Goal: Task Accomplishment & Management: Use online tool/utility

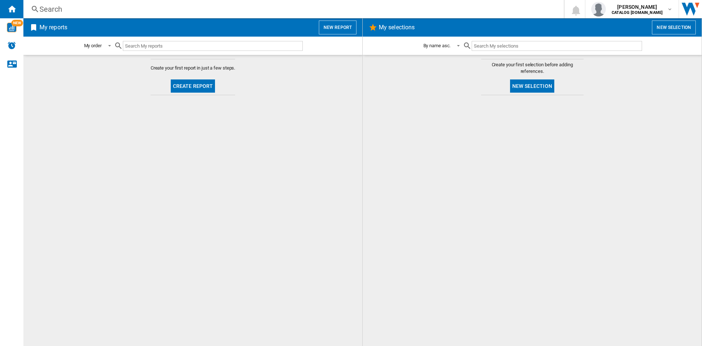
click at [151, 46] on input "text" at bounding box center [213, 46] width 180 height 10
click at [642, 8] on span "[PERSON_NAME]" at bounding box center [637, 6] width 51 height 7
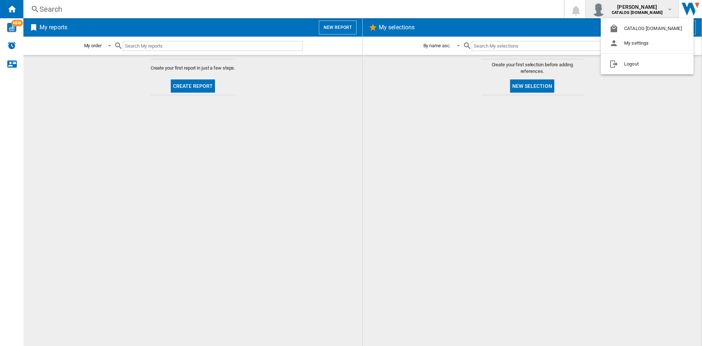
click at [53, 26] on md-backdrop at bounding box center [351, 173] width 702 height 346
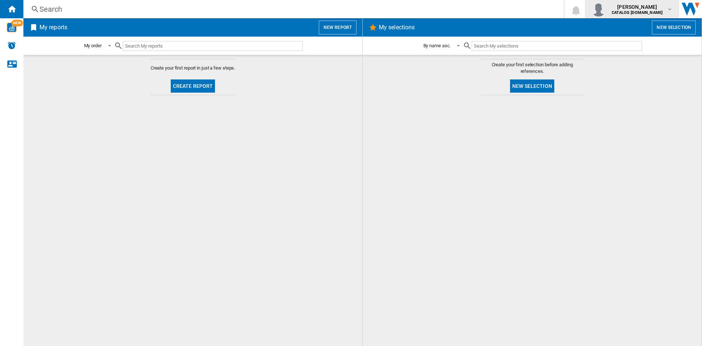
click at [667, 10] on div "[PERSON_NAME] CATALOG [DOMAIN_NAME]" at bounding box center [638, 9] width 58 height 12
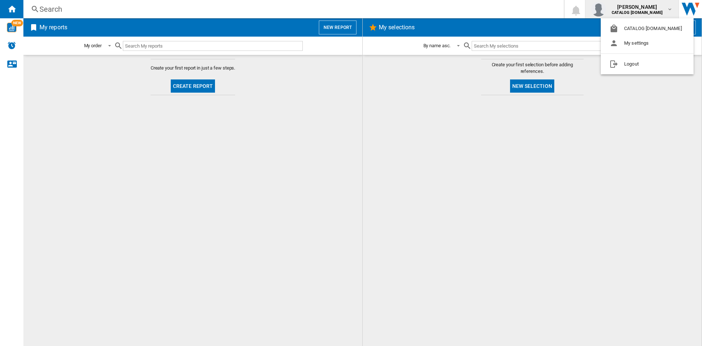
click at [395, 32] on md-backdrop at bounding box center [351, 173] width 702 height 346
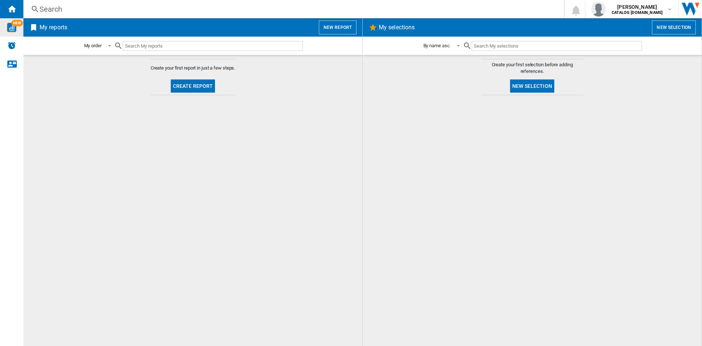
click at [11, 30] on img "WiseCard" at bounding box center [12, 28] width 10 height 10
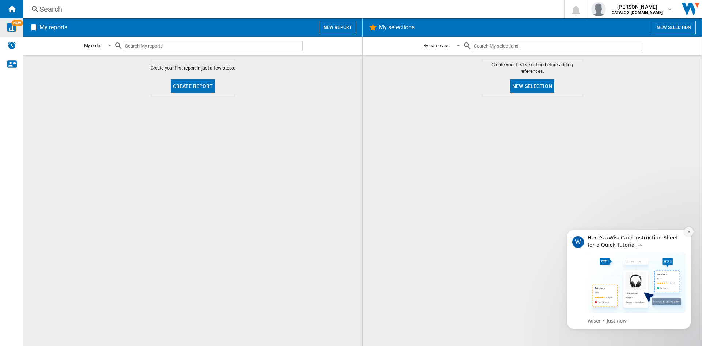
click at [692, 231] on button "Dismiss notification" at bounding box center [689, 232] width 10 height 10
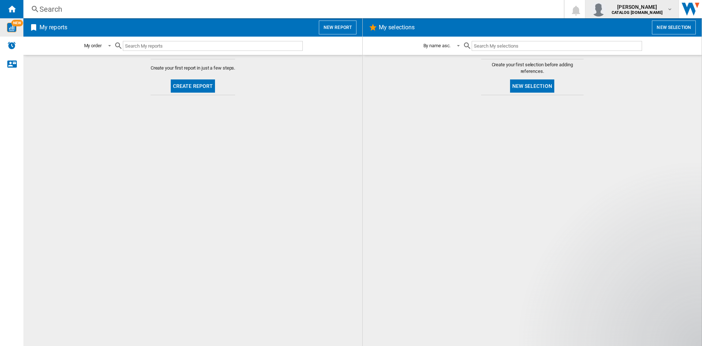
click at [636, 11] on b "CATALOG [DOMAIN_NAME]" at bounding box center [637, 12] width 51 height 5
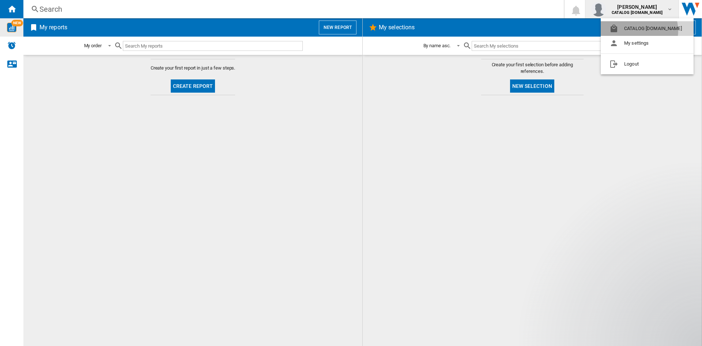
click at [638, 31] on button "CATALOG [DOMAIN_NAME]" at bounding box center [647, 28] width 93 height 15
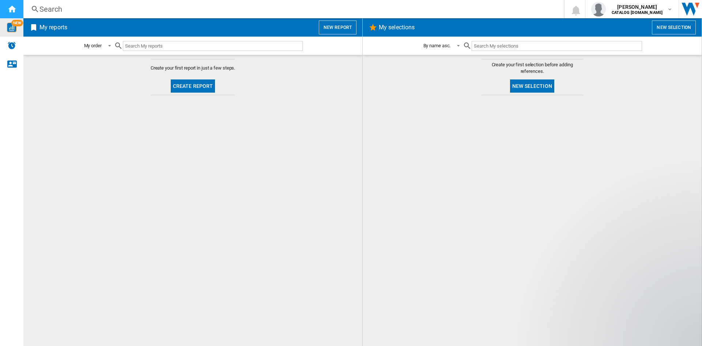
click at [9, 12] on ng-md-icon "Home" at bounding box center [11, 8] width 9 height 9
click at [58, 30] on h2 "My reports" at bounding box center [53, 27] width 31 height 14
click at [45, 29] on h2 "My reports" at bounding box center [53, 27] width 31 height 14
click at [391, 27] on h2 "My selections" at bounding box center [397, 27] width 39 height 14
click at [660, 12] on b "CATALOG [DOMAIN_NAME]" at bounding box center [637, 12] width 51 height 5
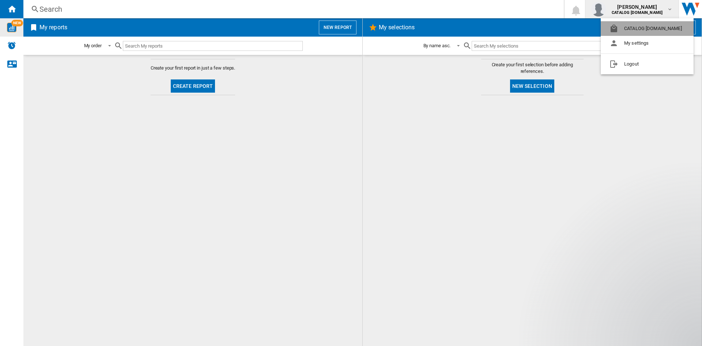
click at [651, 30] on button "CATALOG [DOMAIN_NAME]" at bounding box center [647, 28] width 93 height 15
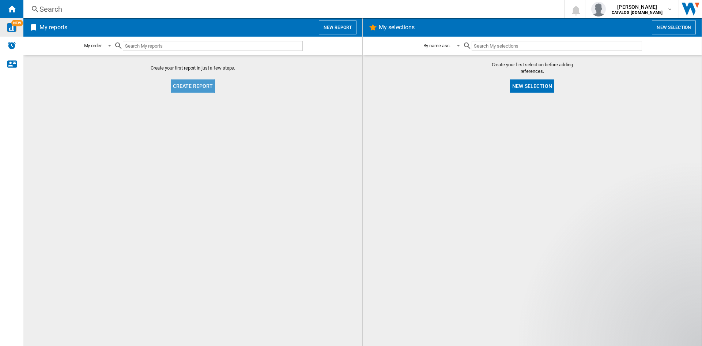
click at [202, 86] on button "Create report" at bounding box center [193, 85] width 45 height 13
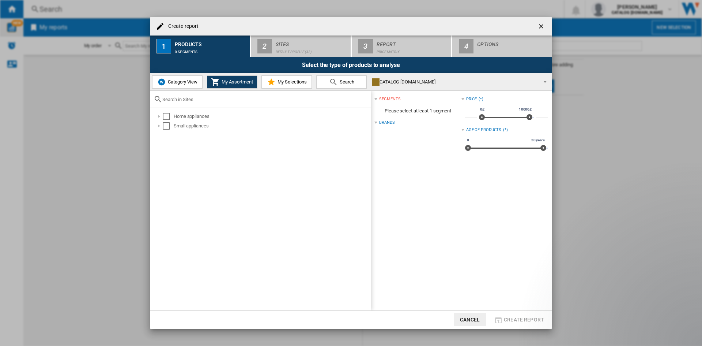
click at [186, 87] on button "Category View" at bounding box center [177, 81] width 50 height 13
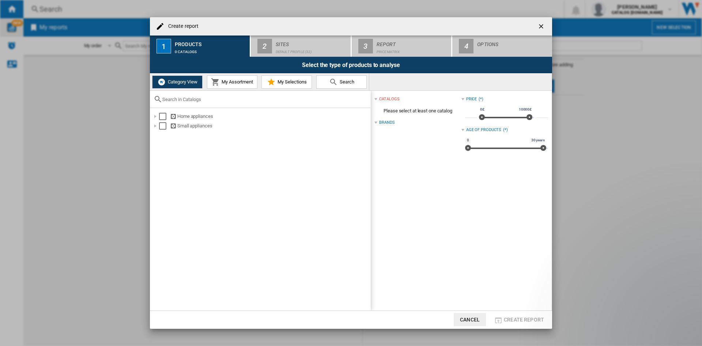
click at [224, 86] on button "My Assortment" at bounding box center [232, 81] width 50 height 13
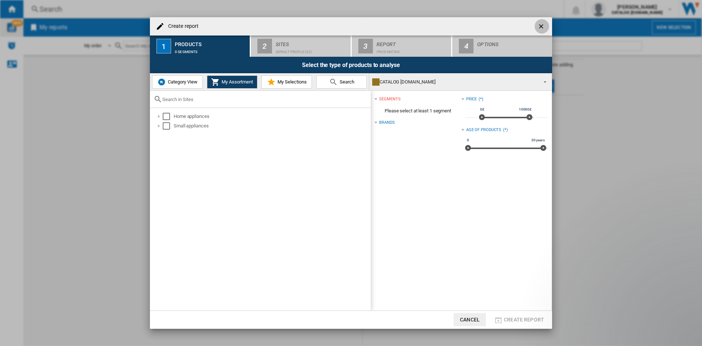
click at [544, 29] on ng-md-icon "getI18NText('BUTTONS.CLOSE_DIALOG')" at bounding box center [542, 27] width 9 height 9
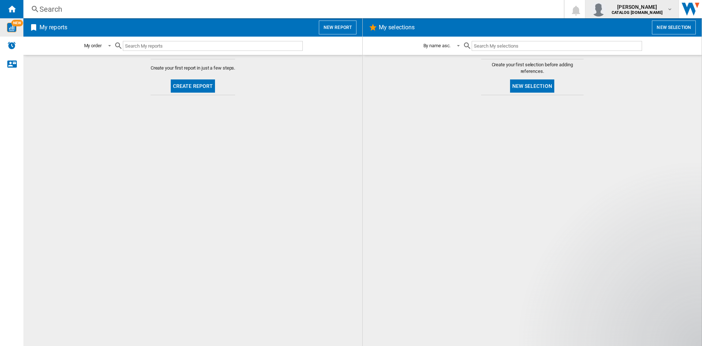
click at [668, 7] on md-icon "button" at bounding box center [670, 9] width 6 height 6
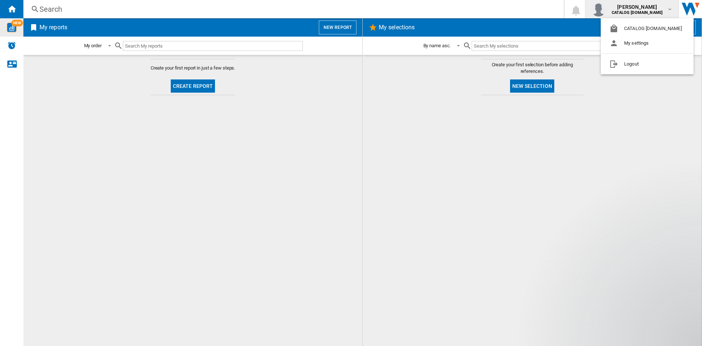
click at [657, 7] on md-backdrop at bounding box center [351, 173] width 702 height 346
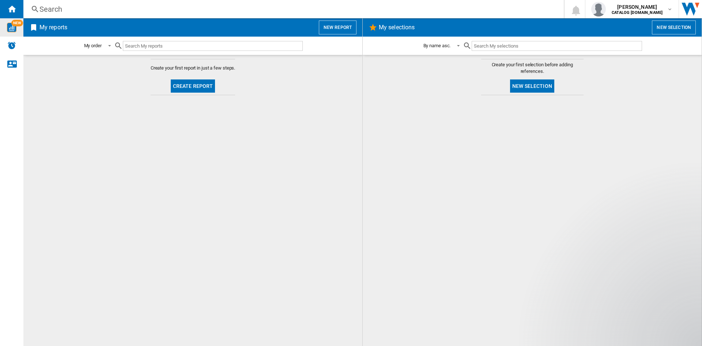
click at [340, 28] on button "New report" at bounding box center [338, 27] width 38 height 14
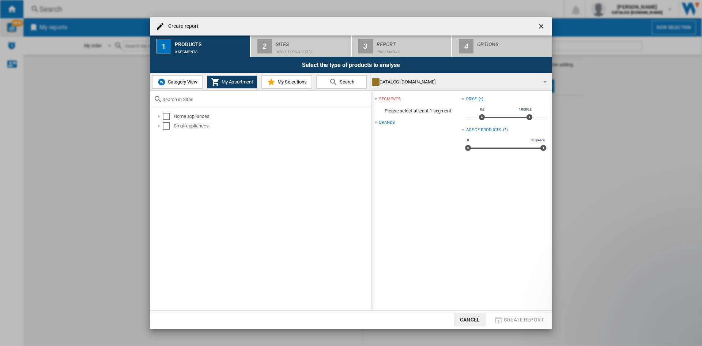
click at [540, 23] on ng-md-icon "getI18NText('BUTTONS.CLOSE_DIALOG')" at bounding box center [542, 27] width 9 height 9
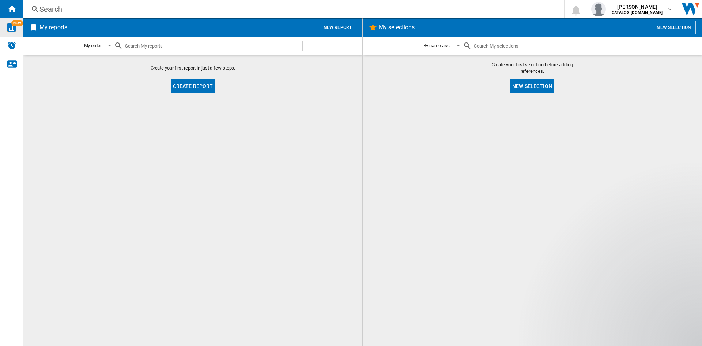
click at [49, 30] on h2 "My reports" at bounding box center [53, 27] width 31 height 14
click at [105, 47] on span at bounding box center [107, 45] width 9 height 7
click at [174, 115] on md-backdrop at bounding box center [351, 173] width 702 height 346
click at [339, 30] on button "New report" at bounding box center [338, 27] width 38 height 14
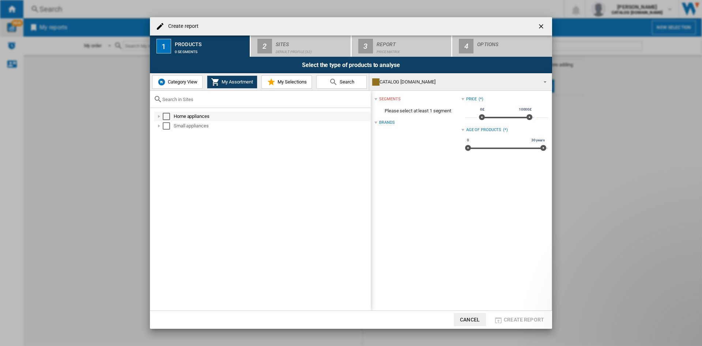
click at [158, 118] on div at bounding box center [158, 116] width 7 height 7
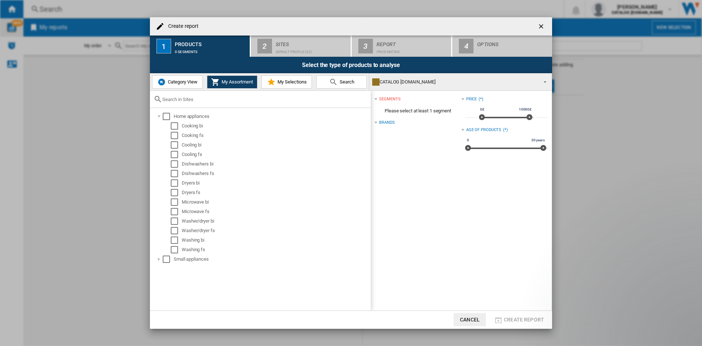
click at [471, 322] on button "Cancel" at bounding box center [470, 319] width 32 height 13
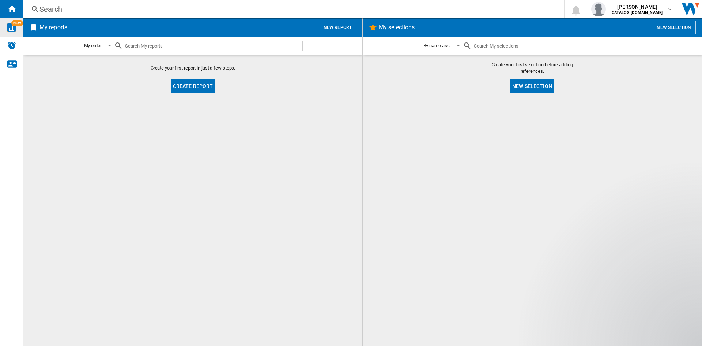
click at [578, 284] on div at bounding box center [532, 220] width 324 height 243
click at [393, 24] on h2 "My selections" at bounding box center [397, 27] width 39 height 14
click at [664, 26] on button "New selection" at bounding box center [674, 27] width 44 height 14
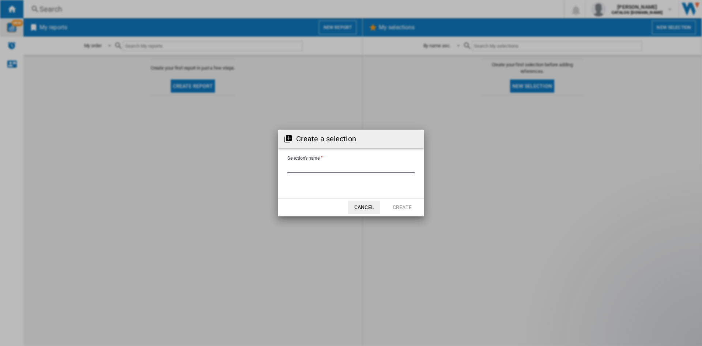
click at [340, 171] on input "Selection's name'" at bounding box center [351, 167] width 127 height 11
type input "***"
click at [397, 205] on button "Create" at bounding box center [402, 206] width 32 height 13
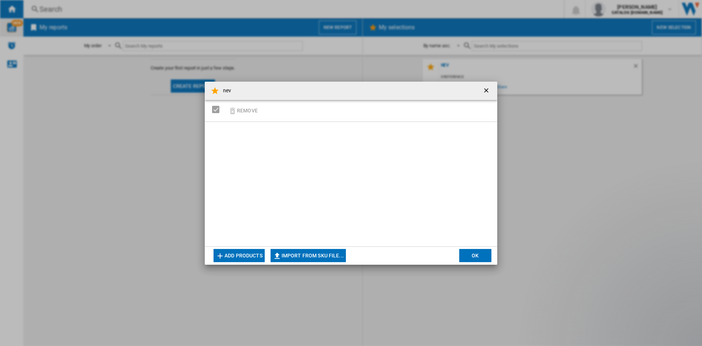
click at [488, 87] on ng-md-icon "getI18NText('BUTTONS.CLOSE_DIALOG')" at bounding box center [487, 91] width 9 height 9
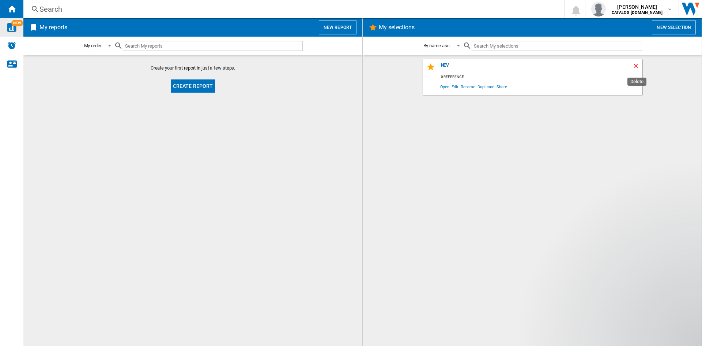
click at [634, 66] on ng-md-icon "Delete" at bounding box center [637, 67] width 9 height 9
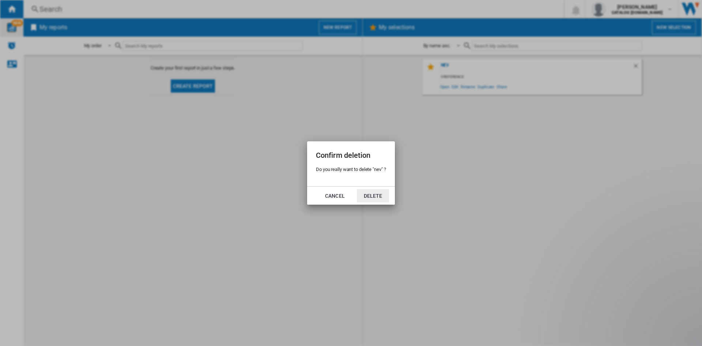
click at [370, 194] on button "Delete" at bounding box center [373, 195] width 32 height 13
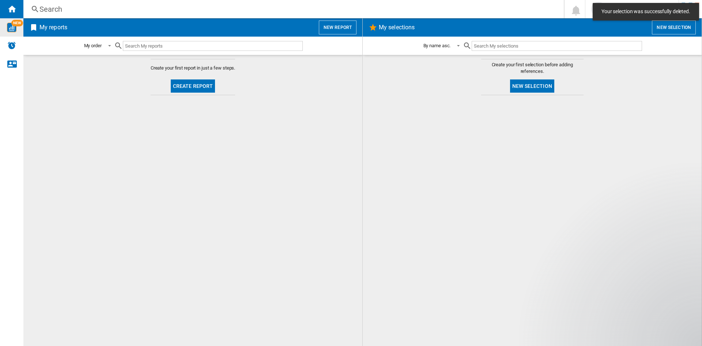
click at [402, 26] on h2 "My selections" at bounding box center [397, 27] width 39 height 14
click at [63, 27] on h2 "My reports" at bounding box center [53, 27] width 31 height 14
drag, startPoint x: 49, startPoint y: 29, endPoint x: 39, endPoint y: 30, distance: 10.3
click at [49, 30] on h2 "My reports" at bounding box center [53, 27] width 31 height 14
click at [35, 30] on ng-md-icon at bounding box center [33, 27] width 9 height 9
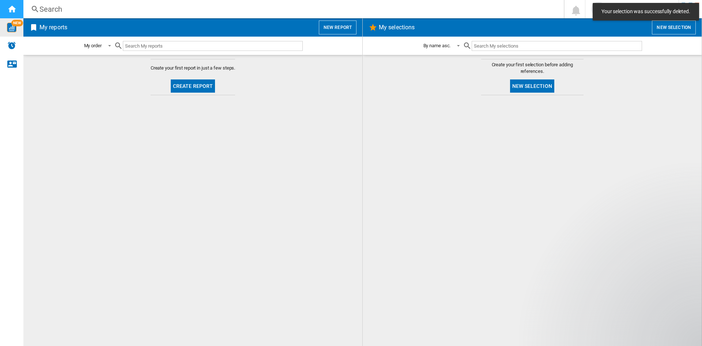
click at [16, 10] on ng-md-icon "Home" at bounding box center [11, 8] width 9 height 9
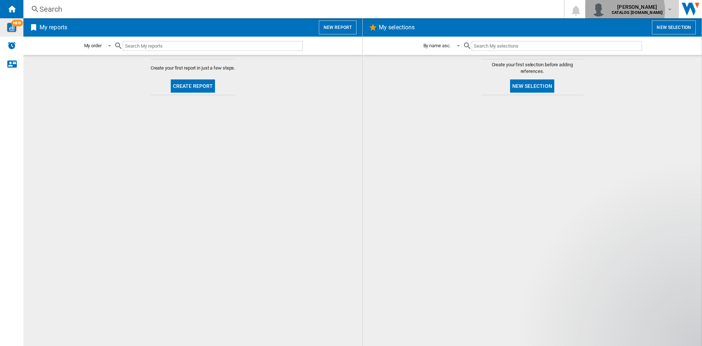
click at [638, 10] on b "CATALOG [DOMAIN_NAME]" at bounding box center [637, 12] width 51 height 5
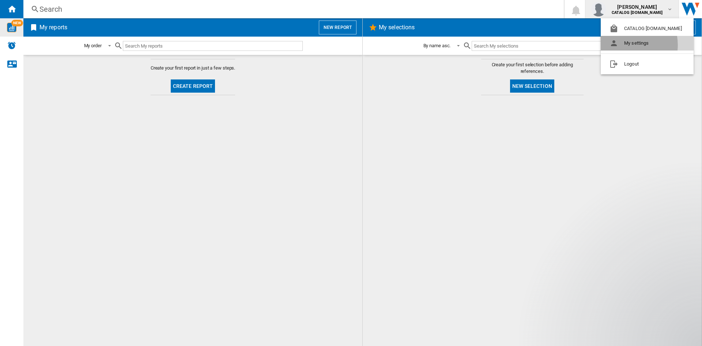
click at [625, 45] on button "My settings" at bounding box center [647, 43] width 93 height 15
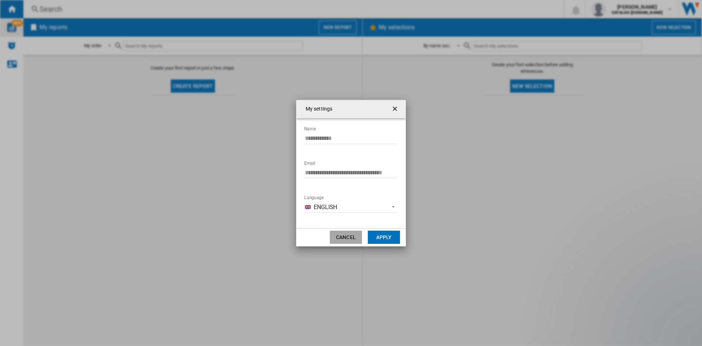
click at [355, 236] on button "Cancel" at bounding box center [346, 236] width 32 height 13
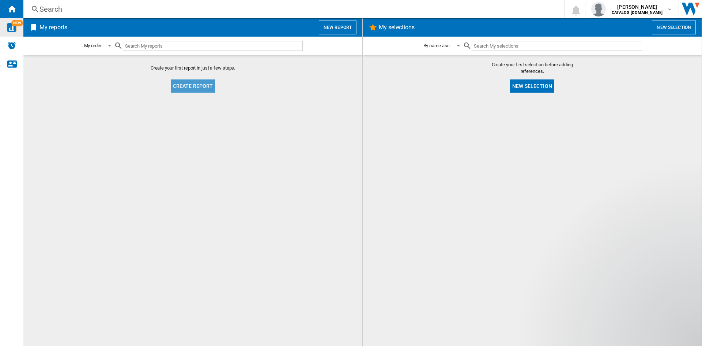
click at [198, 87] on button "Create report" at bounding box center [193, 85] width 45 height 13
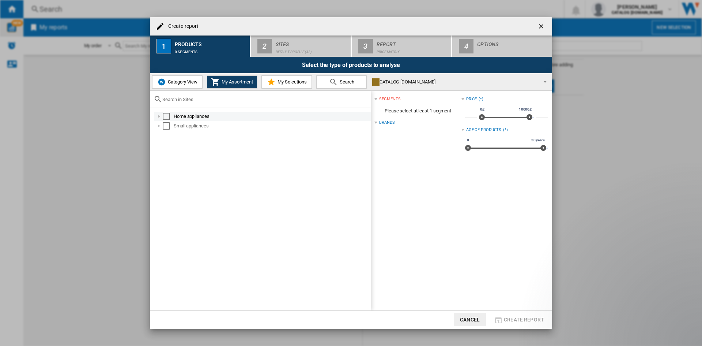
click at [157, 120] on div "Home appliances" at bounding box center [262, 117] width 217 height 10
click at [159, 119] on div at bounding box center [158, 116] width 7 height 7
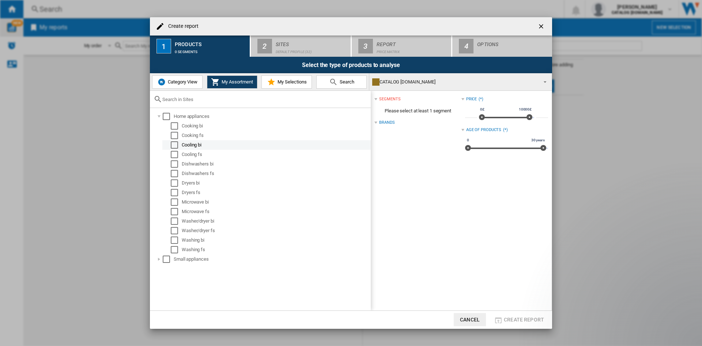
click at [172, 147] on div "Select" at bounding box center [174, 144] width 7 height 7
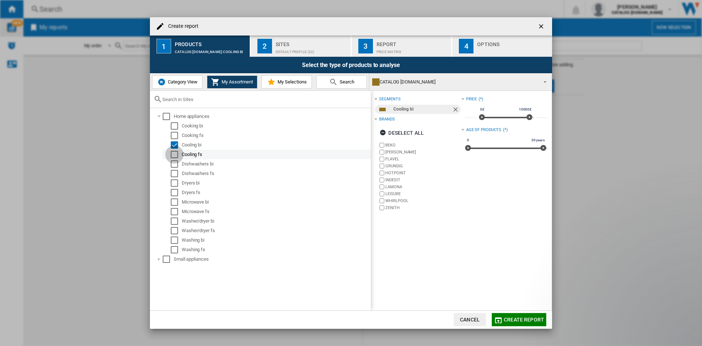
drag, startPoint x: 173, startPoint y: 152, endPoint x: 173, endPoint y: 145, distance: 7.0
click at [173, 152] on div "Select" at bounding box center [174, 154] width 7 height 7
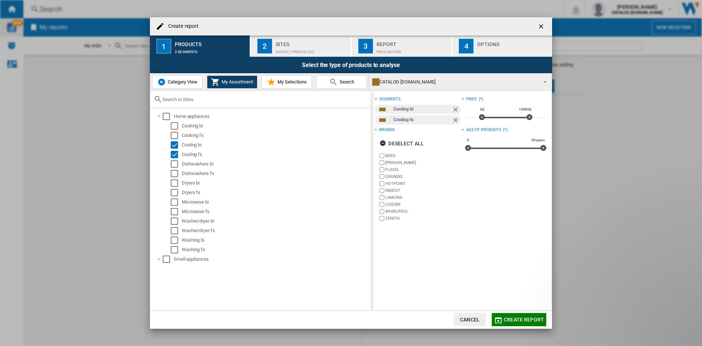
click at [286, 80] on span "My Selections" at bounding box center [291, 81] width 31 height 5
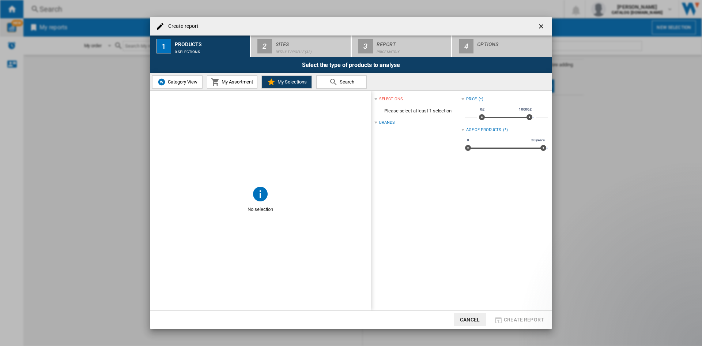
click at [240, 78] on button "My Assortment" at bounding box center [232, 81] width 50 height 13
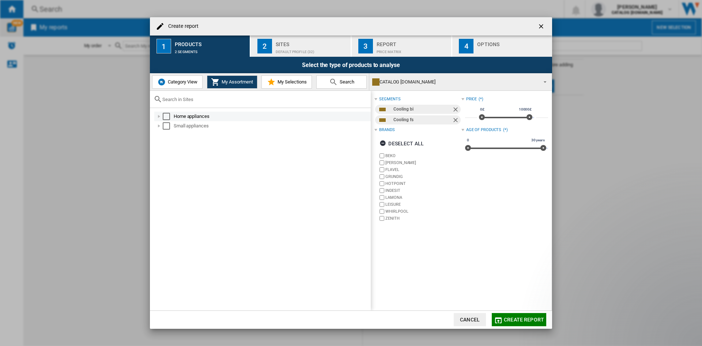
click at [160, 116] on div at bounding box center [158, 116] width 7 height 7
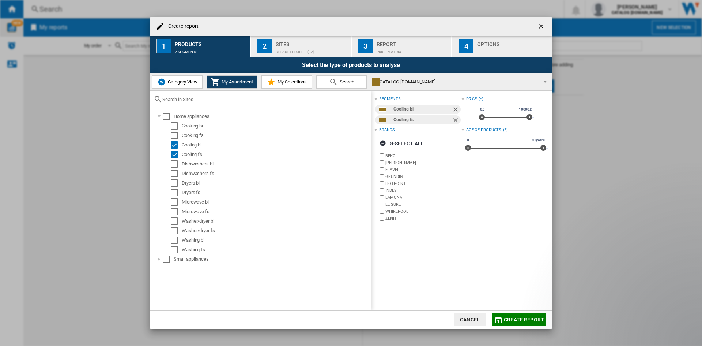
click at [294, 49] on div "Default profile (32)" at bounding box center [312, 50] width 72 height 8
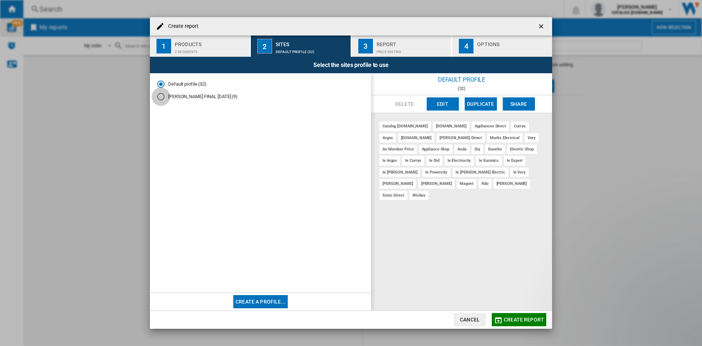
click at [163, 95] on div "NEVIN FINAL OCTOBER 2025 (9)" at bounding box center [160, 96] width 7 height 7
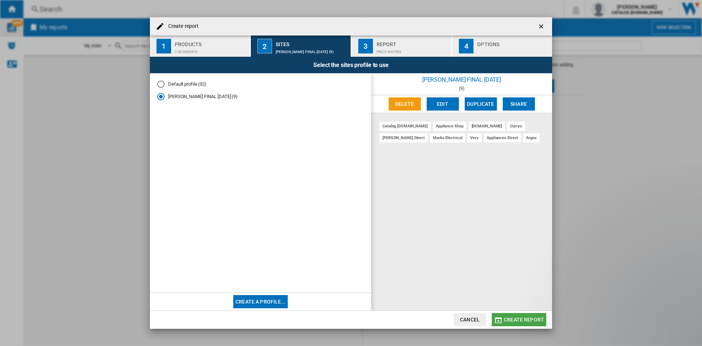
click at [530, 319] on span "Create report" at bounding box center [524, 319] width 40 height 6
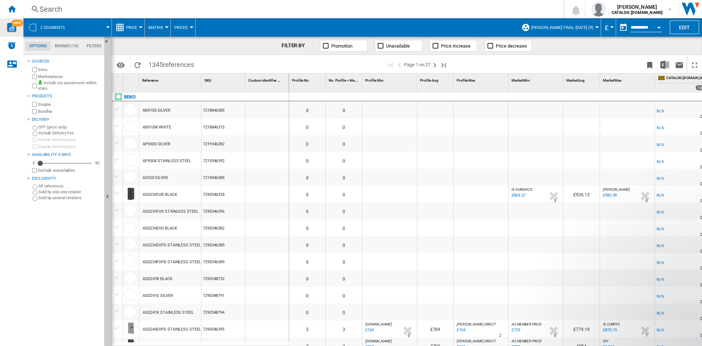
click at [164, 25] on button "Matrix" at bounding box center [158, 27] width 18 height 18
click at [144, 29] on md-backdrop at bounding box center [351, 173] width 702 height 346
click at [139, 26] on button "Price" at bounding box center [133, 27] width 15 height 18
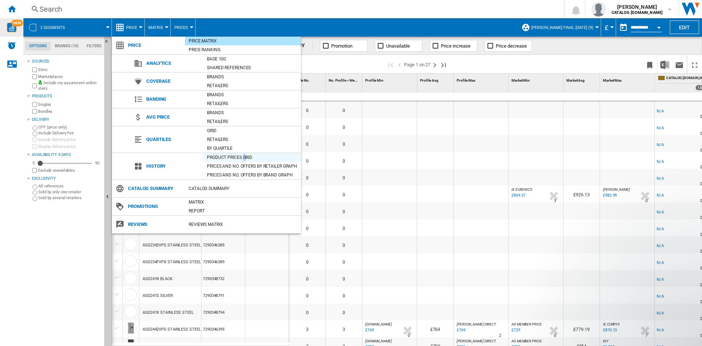
drag, startPoint x: 247, startPoint y: 159, endPoint x: 243, endPoint y: 157, distance: 4.6
click at [243, 157] on div "Product prices grid" at bounding box center [252, 157] width 98 height 7
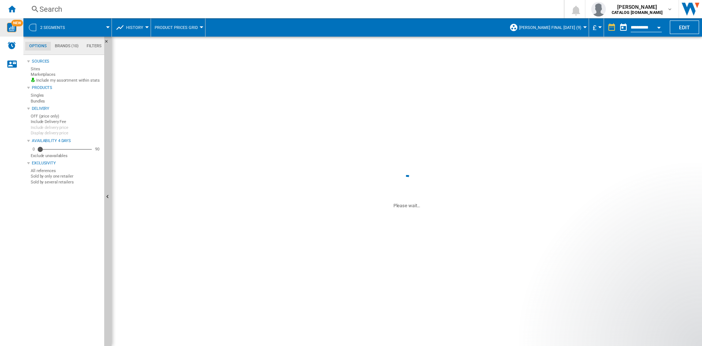
click at [241, 157] on div "7219046385" at bounding box center [224, 158] width 44 height 17
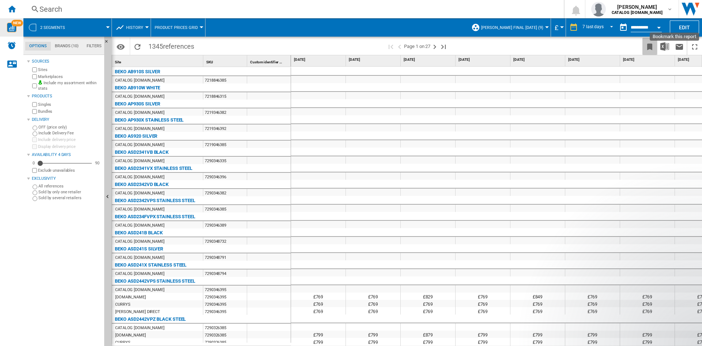
click at [650, 44] on ng-md-icon "Bookmark this report" at bounding box center [650, 46] width 9 height 9
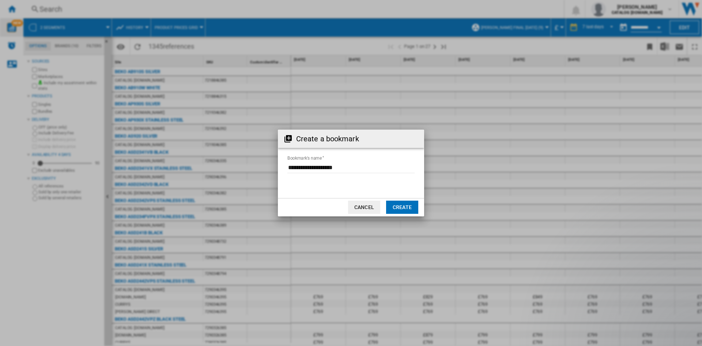
drag, startPoint x: 409, startPoint y: 204, endPoint x: 358, endPoint y: 183, distance: 55.2
click at [358, 184] on div "Create a bookmark Bookmark's name Cancel Create" at bounding box center [351, 172] width 146 height 86
drag, startPoint x: 356, startPoint y: 165, endPoint x: 257, endPoint y: 165, distance: 98.8
click at [257, 165] on div "Create a bookmark Bookmark's name Cancel Create" at bounding box center [351, 173] width 702 height 346
type input "*****"
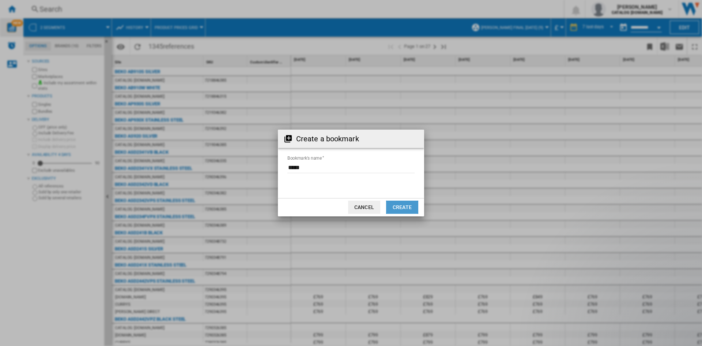
click at [405, 209] on button "Create" at bounding box center [402, 206] width 32 height 13
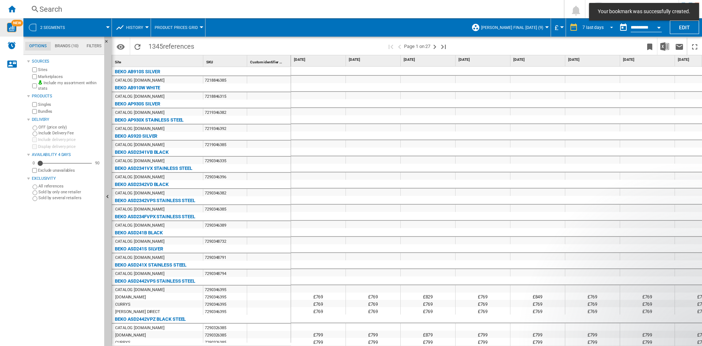
click at [610, 28] on span "REPORTS.WIZARD.STEPS.REPORT.STEPS.REPORT_OPTIONS.PERIOD: 7 last days" at bounding box center [609, 26] width 9 height 7
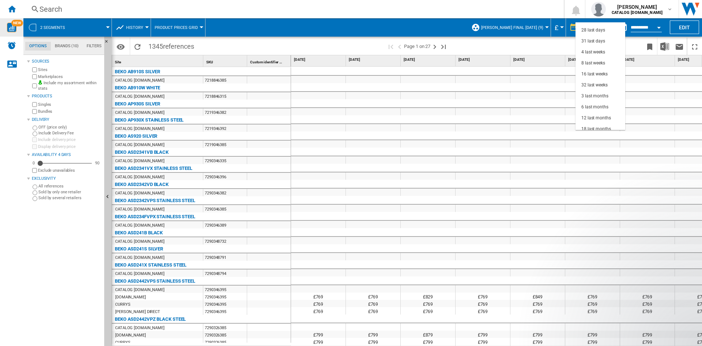
scroll to position [46, 0]
click at [608, 124] on div "18 last months" at bounding box center [597, 124] width 30 height 6
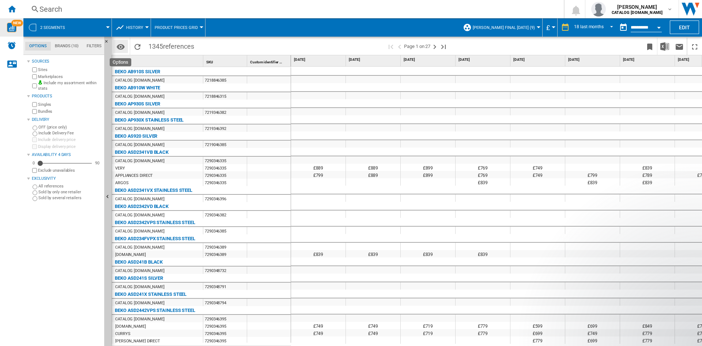
click at [125, 45] on md-icon "Options" at bounding box center [120, 46] width 9 height 9
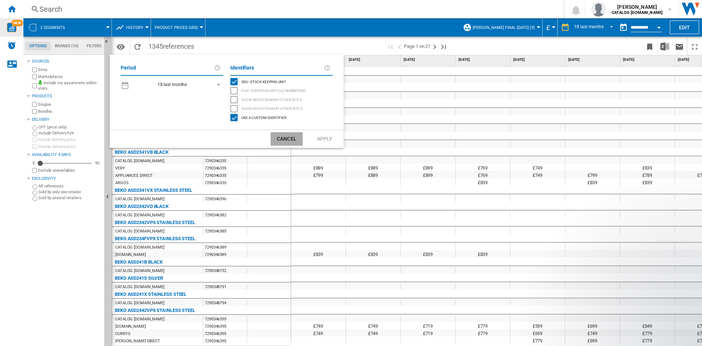
click at [295, 138] on button "Cancel" at bounding box center [287, 139] width 32 height 14
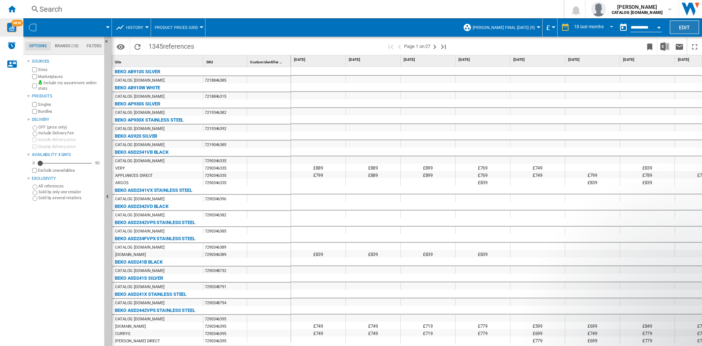
click at [680, 29] on button "Edit" at bounding box center [684, 27] width 29 height 14
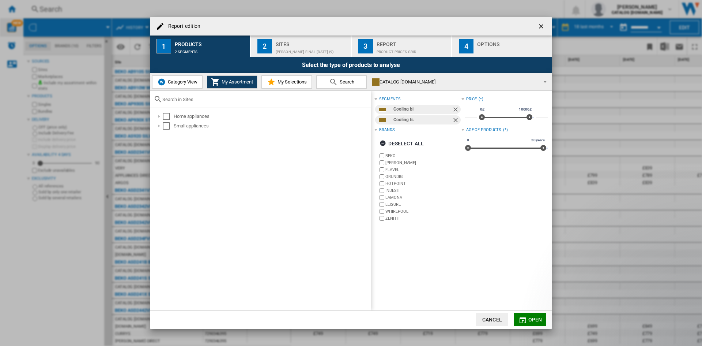
click at [391, 47] on div "Product prices grid" at bounding box center [413, 50] width 72 height 8
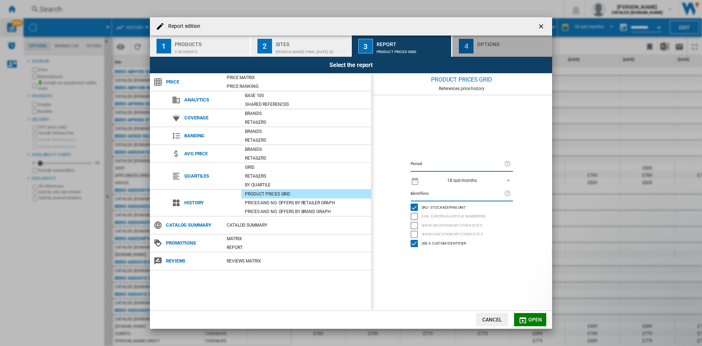
click at [474, 49] on button "4 Options" at bounding box center [503, 45] width 100 height 21
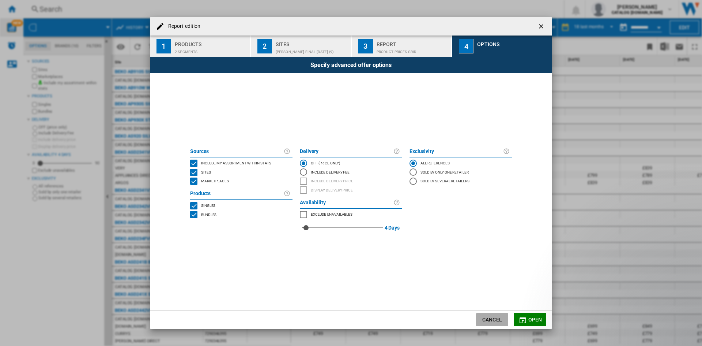
drag, startPoint x: 503, startPoint y: 319, endPoint x: 510, endPoint y: 313, distance: 8.8
click at [505, 319] on button "Cancel" at bounding box center [492, 319] width 32 height 13
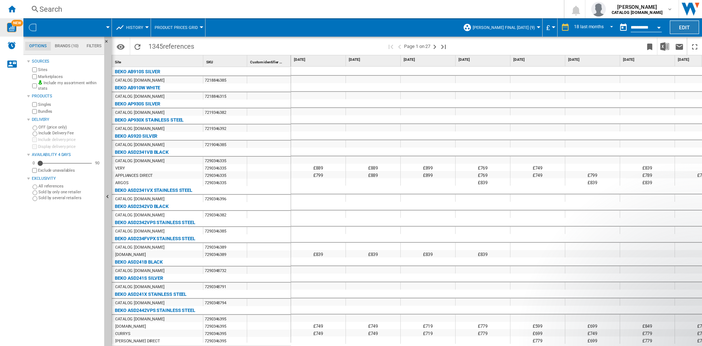
click at [675, 27] on button "Edit" at bounding box center [684, 27] width 29 height 14
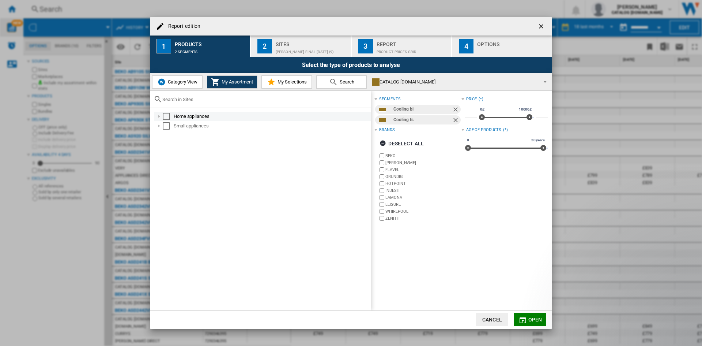
click at [160, 117] on div "Report edition ..." at bounding box center [158, 116] width 7 height 7
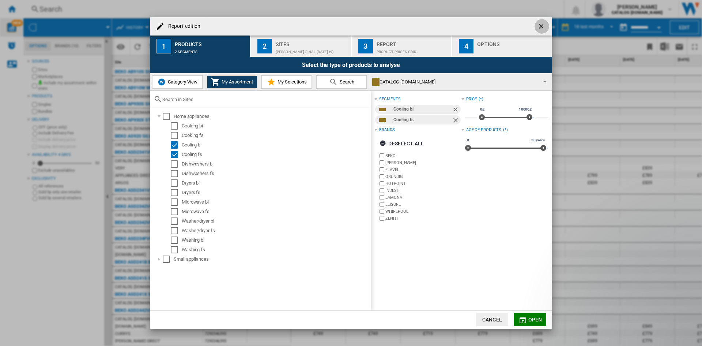
click at [547, 26] on button "Report edition ..." at bounding box center [542, 26] width 15 height 15
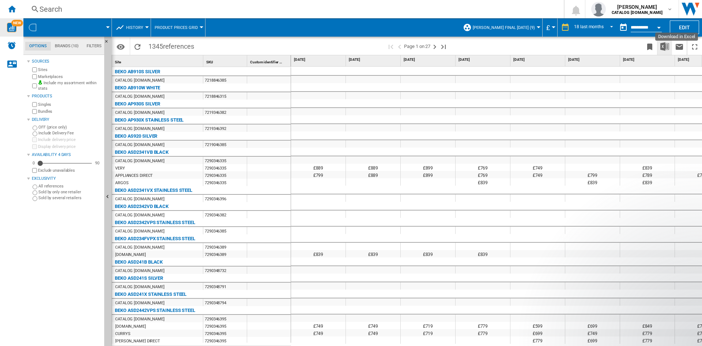
click at [664, 47] on img "Download in Excel" at bounding box center [665, 46] width 9 height 9
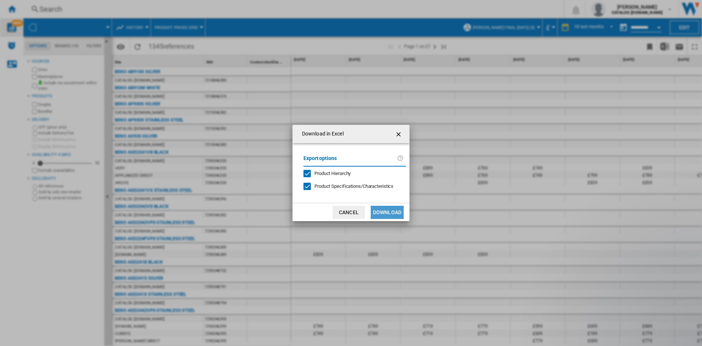
click at [386, 214] on button "Download" at bounding box center [387, 212] width 33 height 13
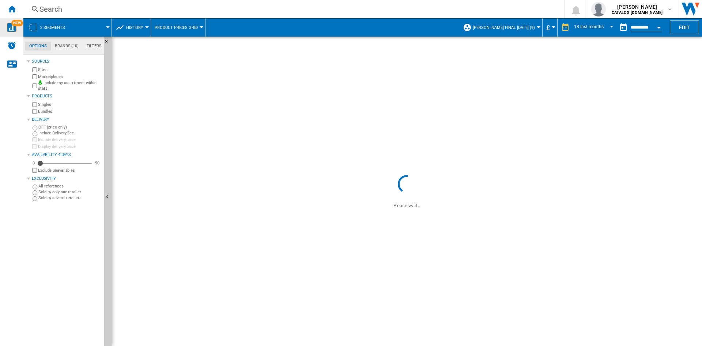
click at [16, 23] on span "NEW" at bounding box center [17, 23] width 12 height 7
